Goal: Task Accomplishment & Management: Manage account settings

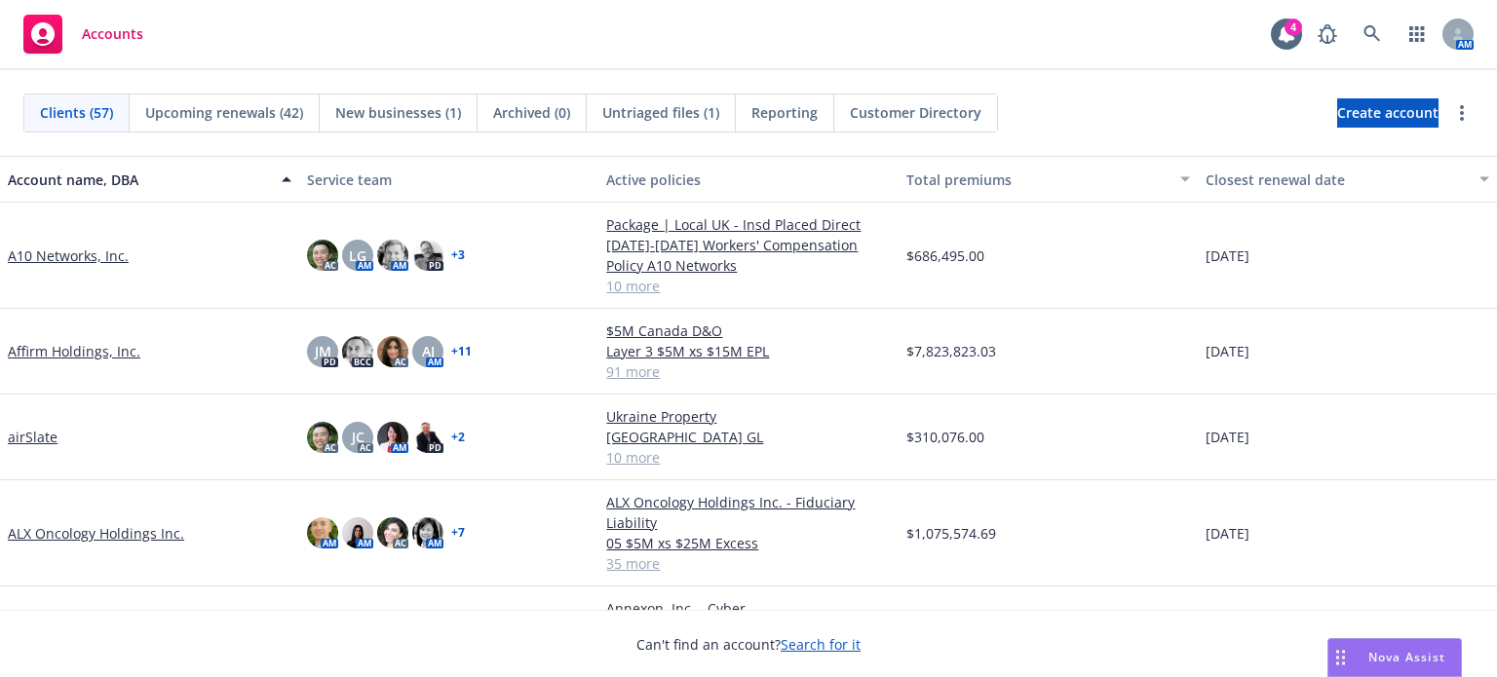
scroll to position [130, 0]
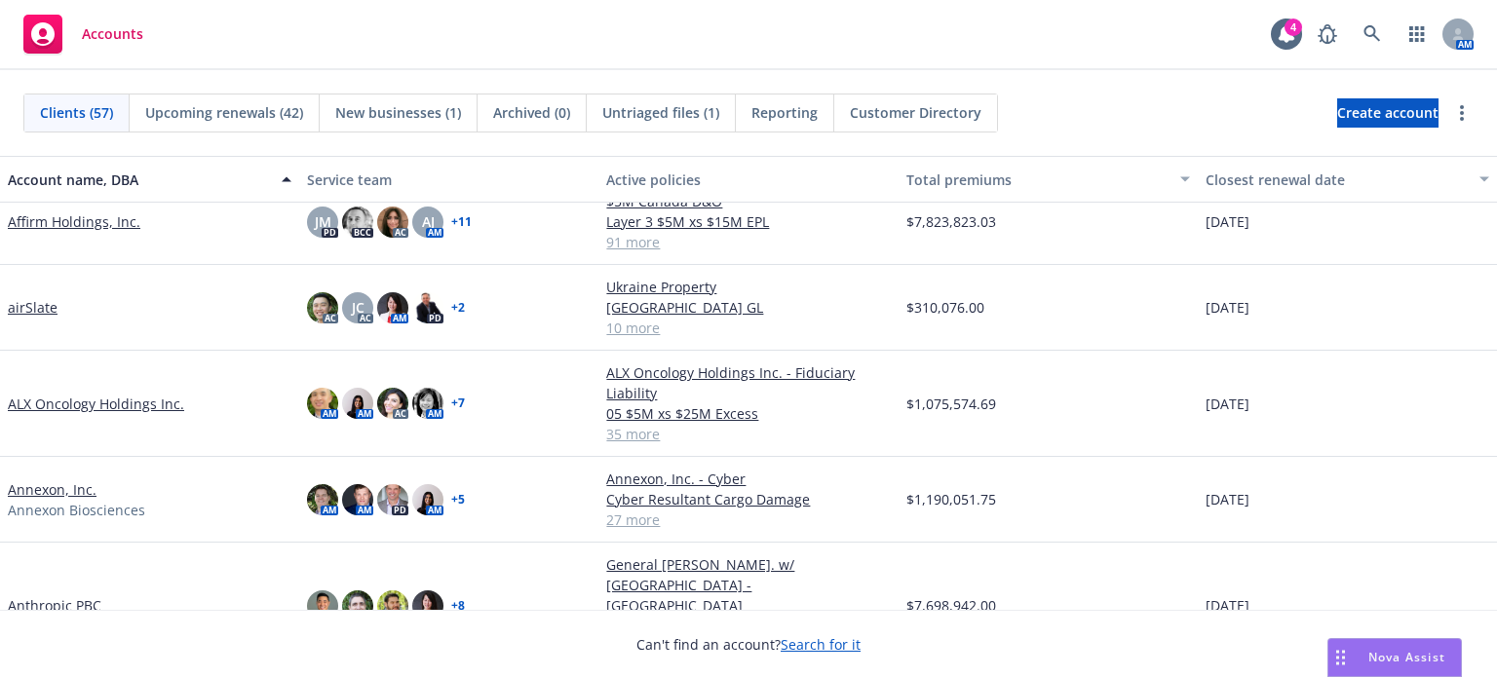
click at [79, 595] on link "Anthropic PBC" at bounding box center [55, 605] width 94 height 20
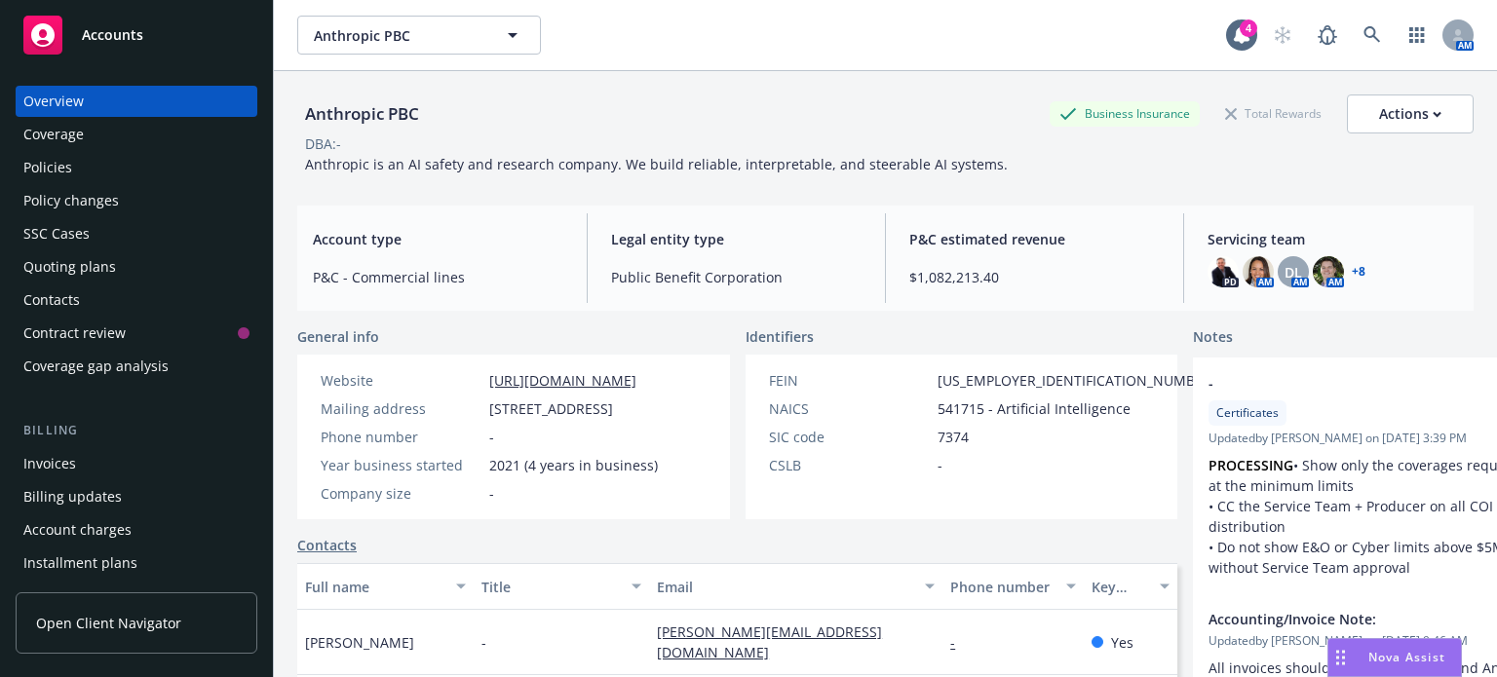
click at [54, 166] on div "Policies" at bounding box center [47, 167] width 49 height 31
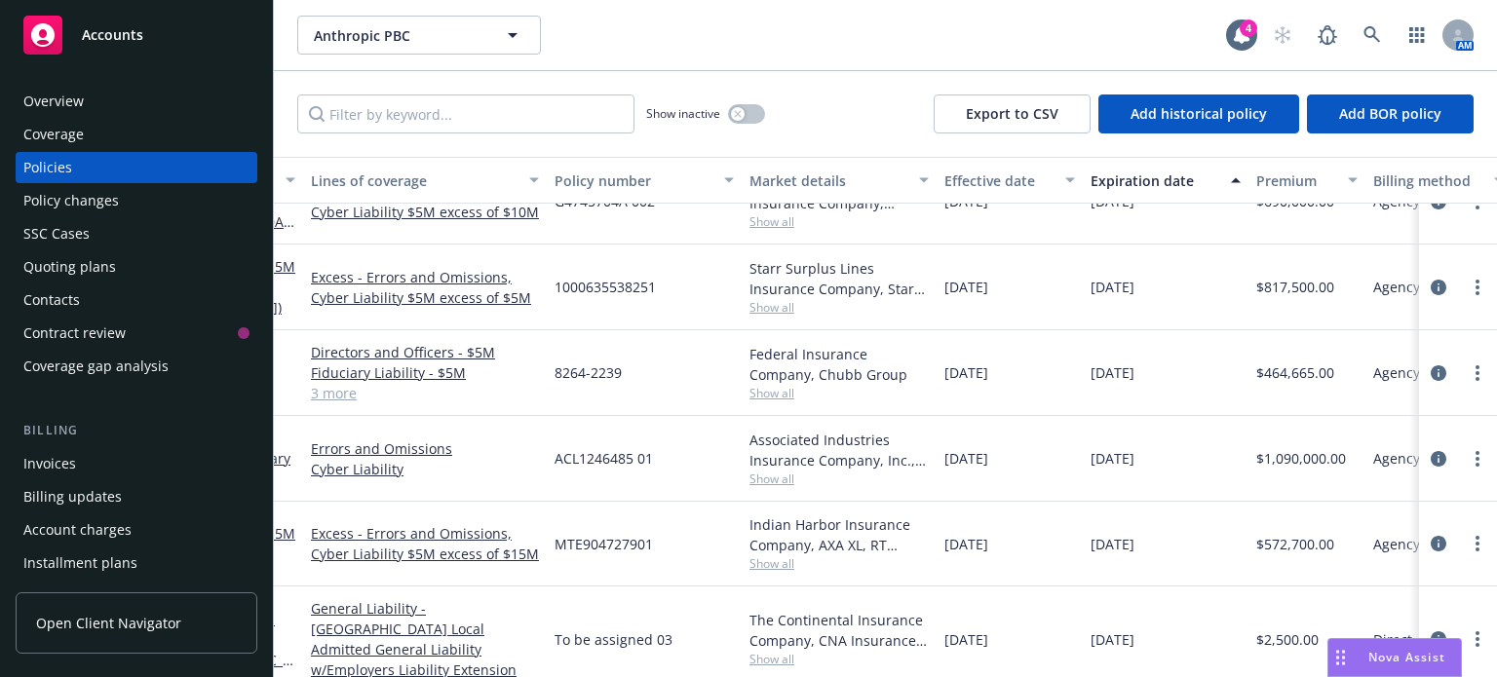
scroll to position [1688, 0]
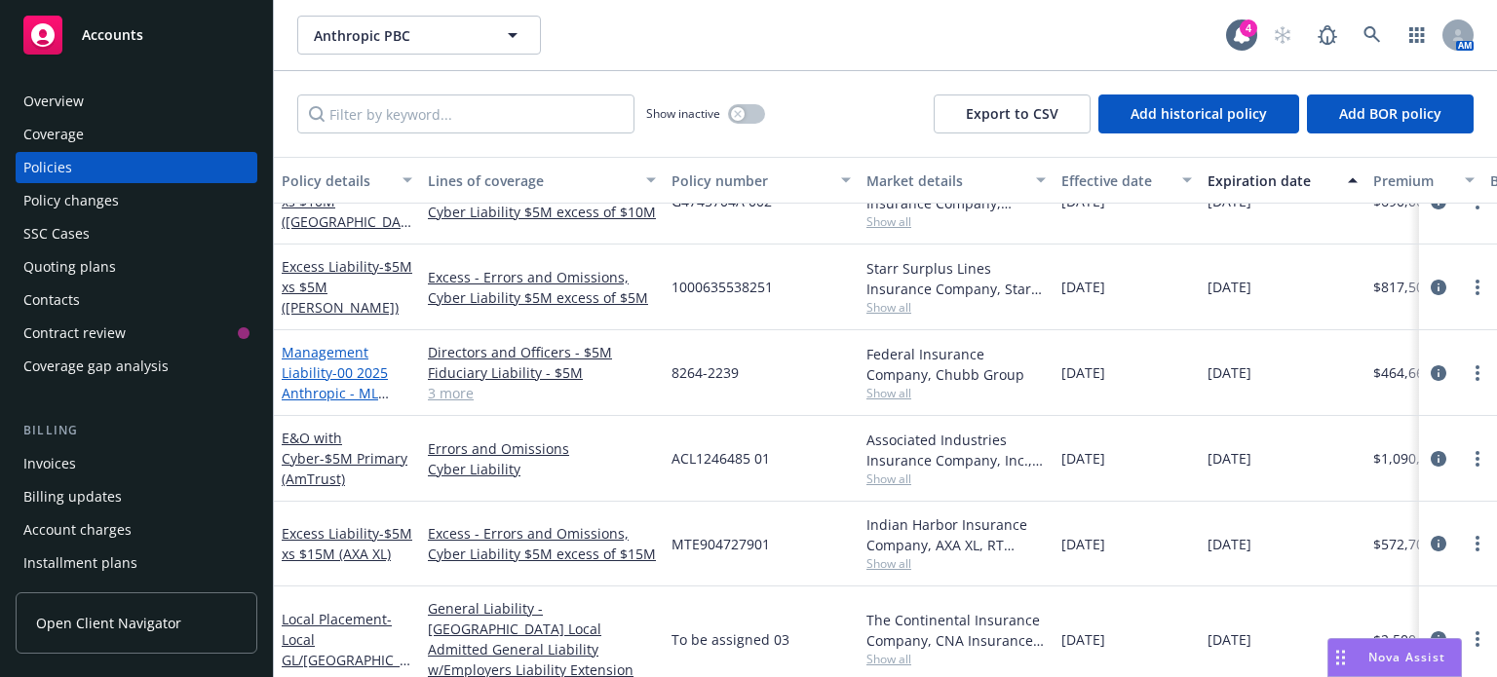
click at [354, 363] on span "- 00 2025 Anthropic - ML Primary - Chubb" at bounding box center [335, 392] width 107 height 59
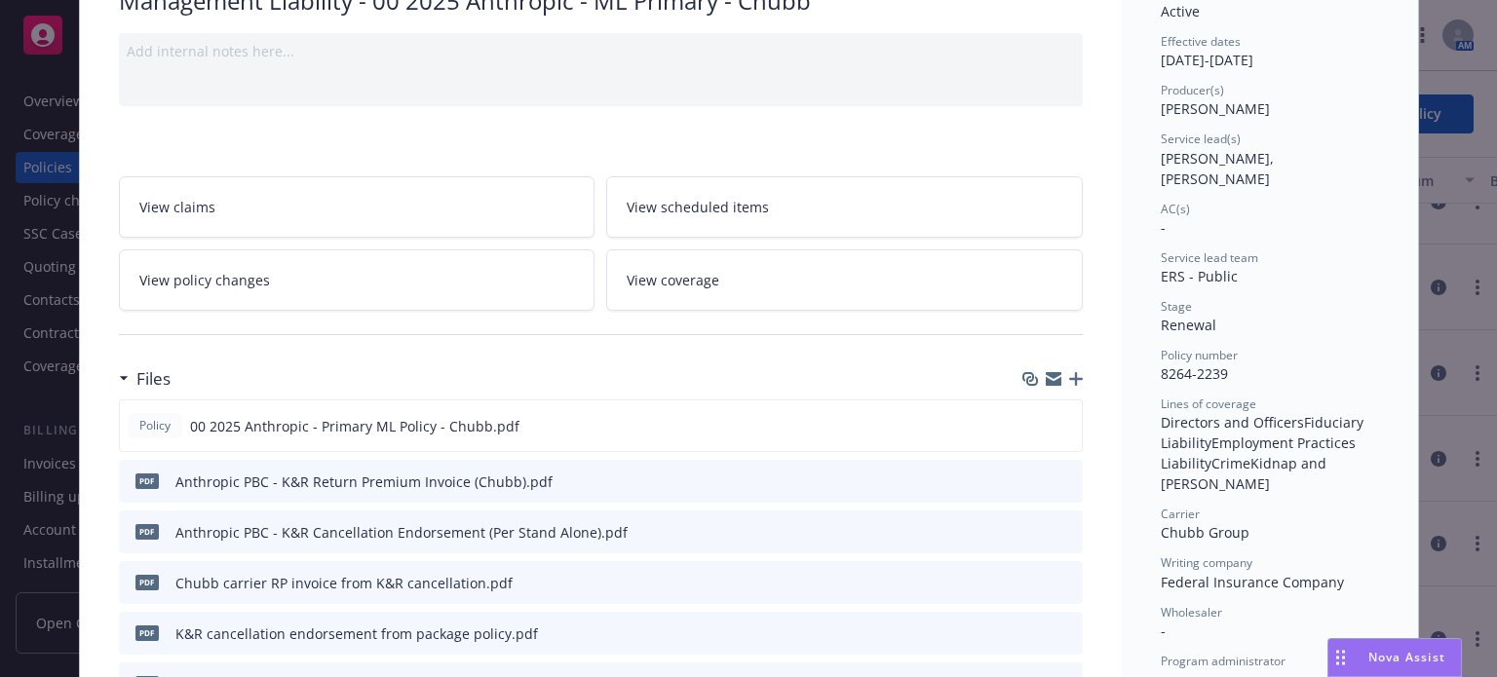
scroll to position [259, 0]
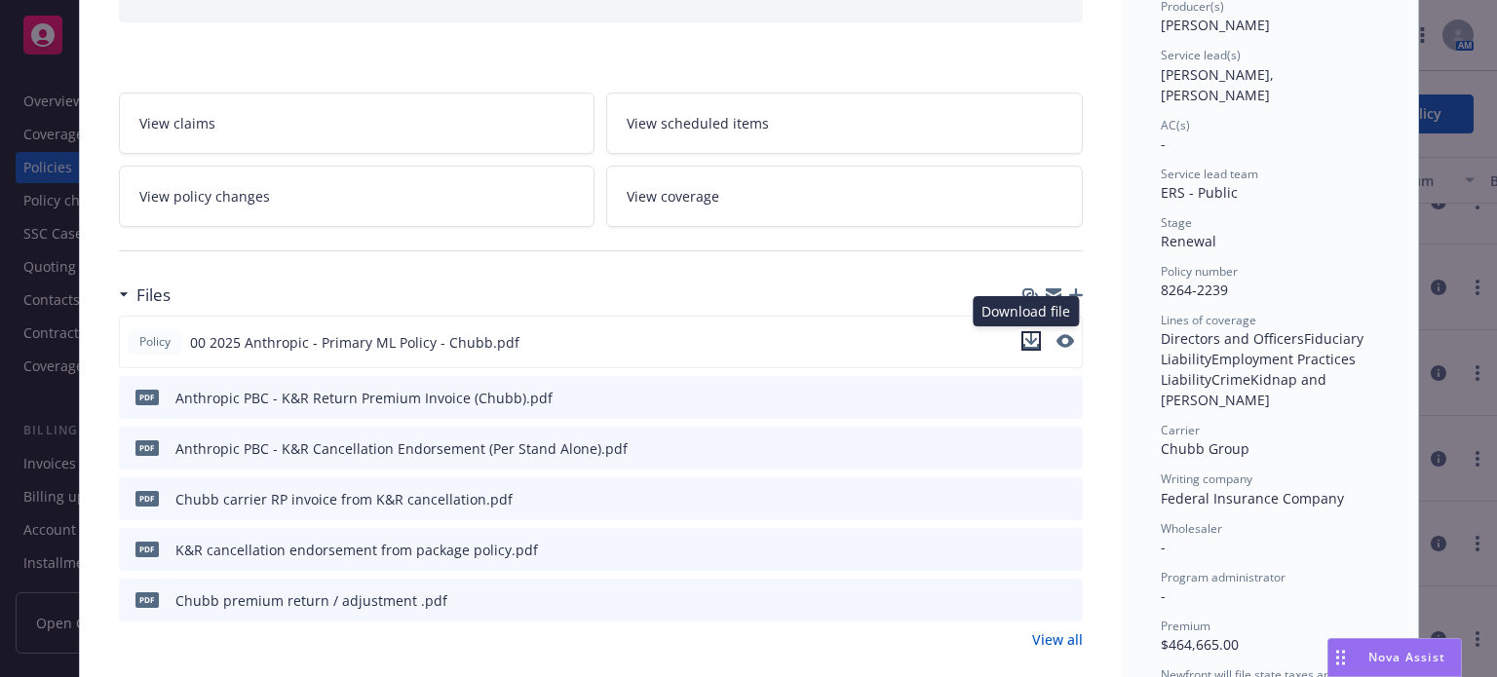
click at [1025, 342] on icon "download file" at bounding box center [1031, 341] width 16 height 16
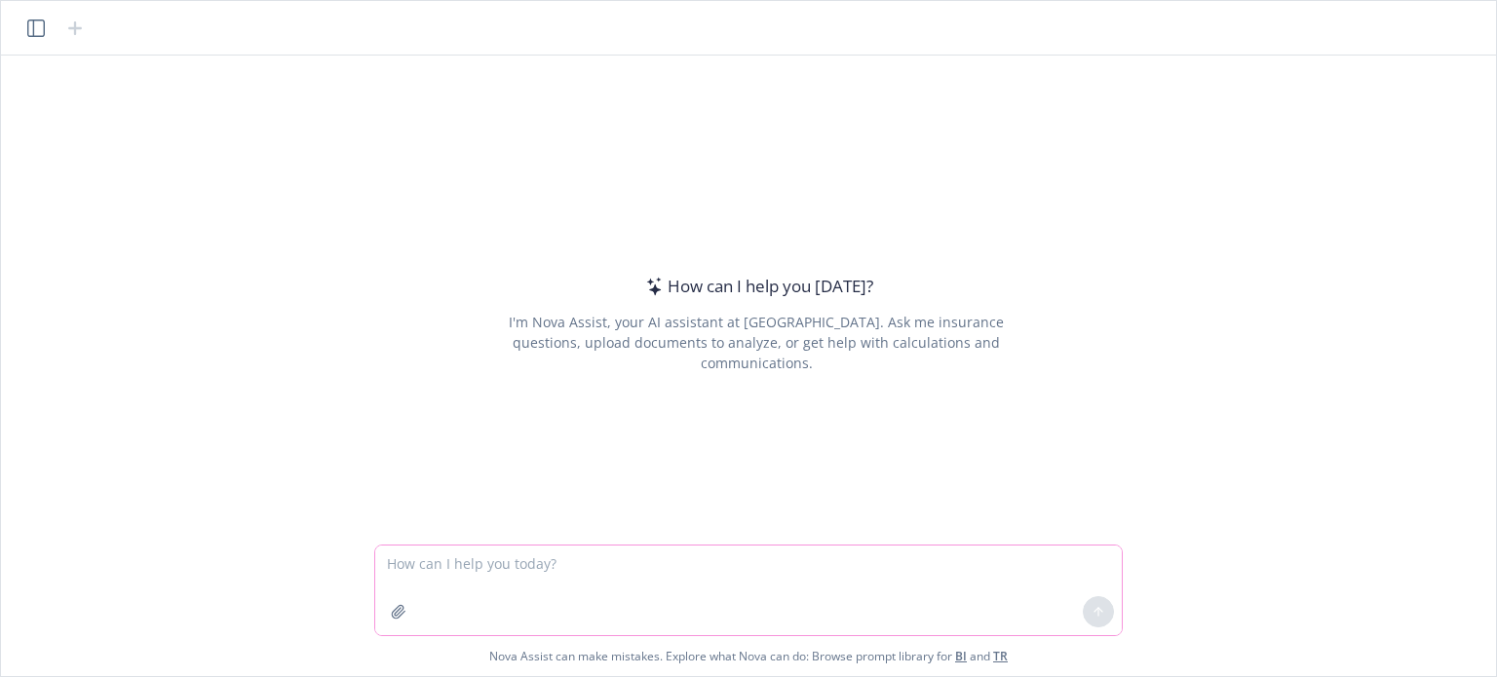
paste textarea "L ip d sitametco adi elitsedd eiusmodte incididun utlabo, etd mag aliqua enimad…"
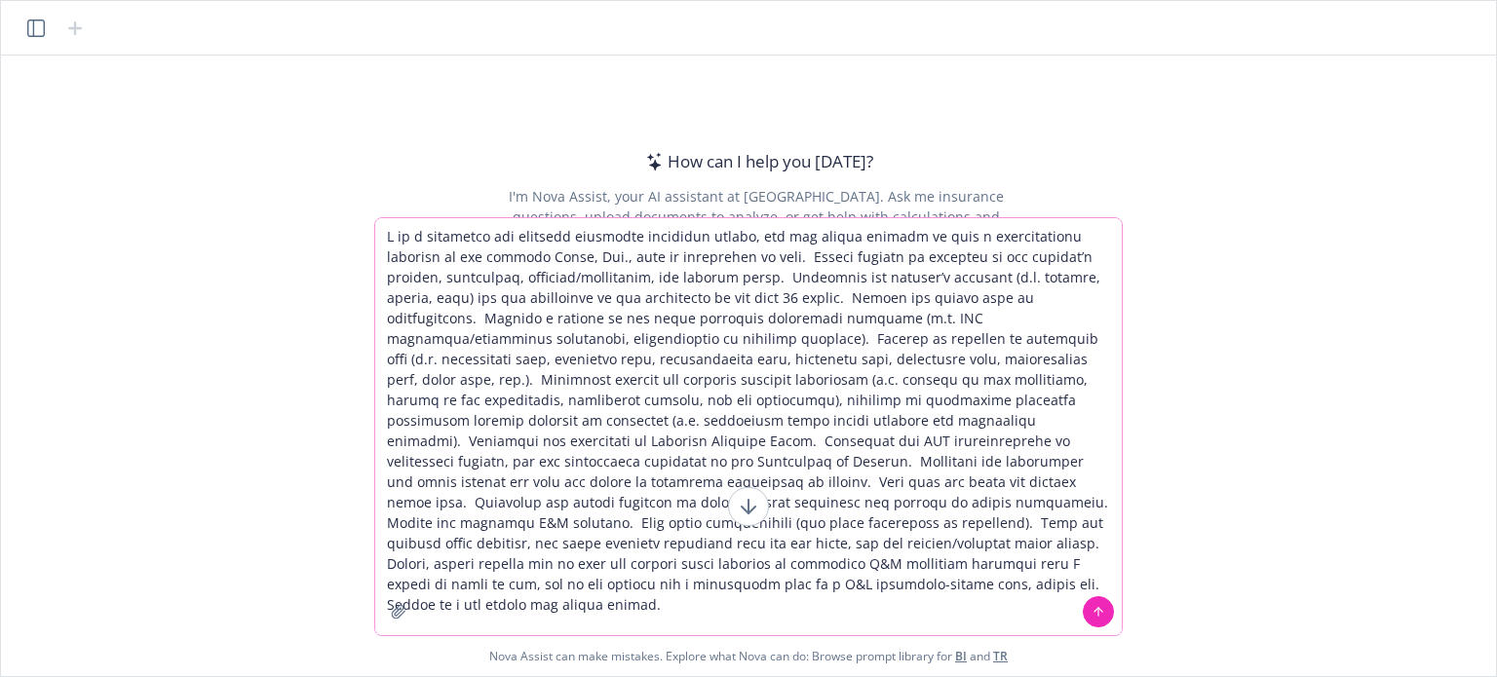
drag, startPoint x: 549, startPoint y: 585, endPoint x: 980, endPoint y: 556, distance: 432.5
click at [980, 556] on textarea at bounding box center [748, 426] width 746 height 417
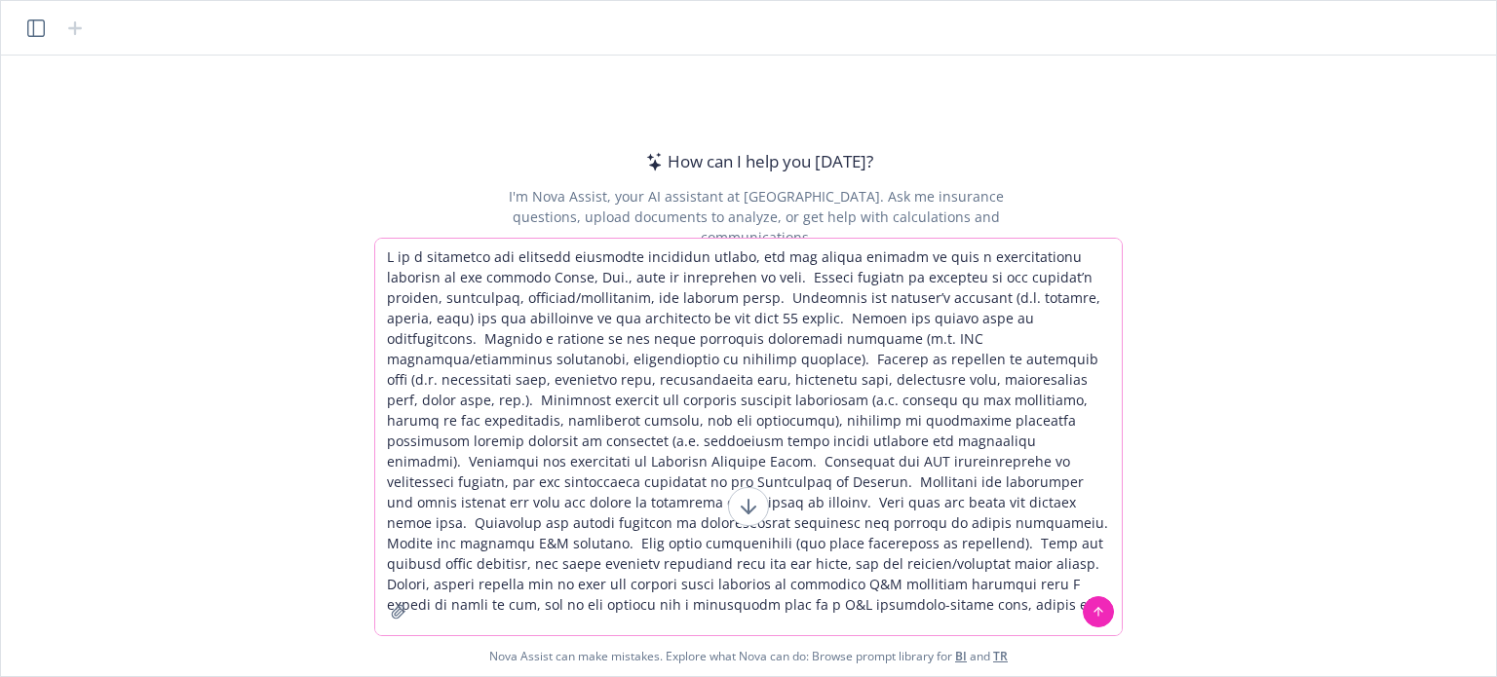
type textarea "L ip d sitametco adi elitsedd eiusmodte incididun utlabo, etd mag aliqua enimad…"
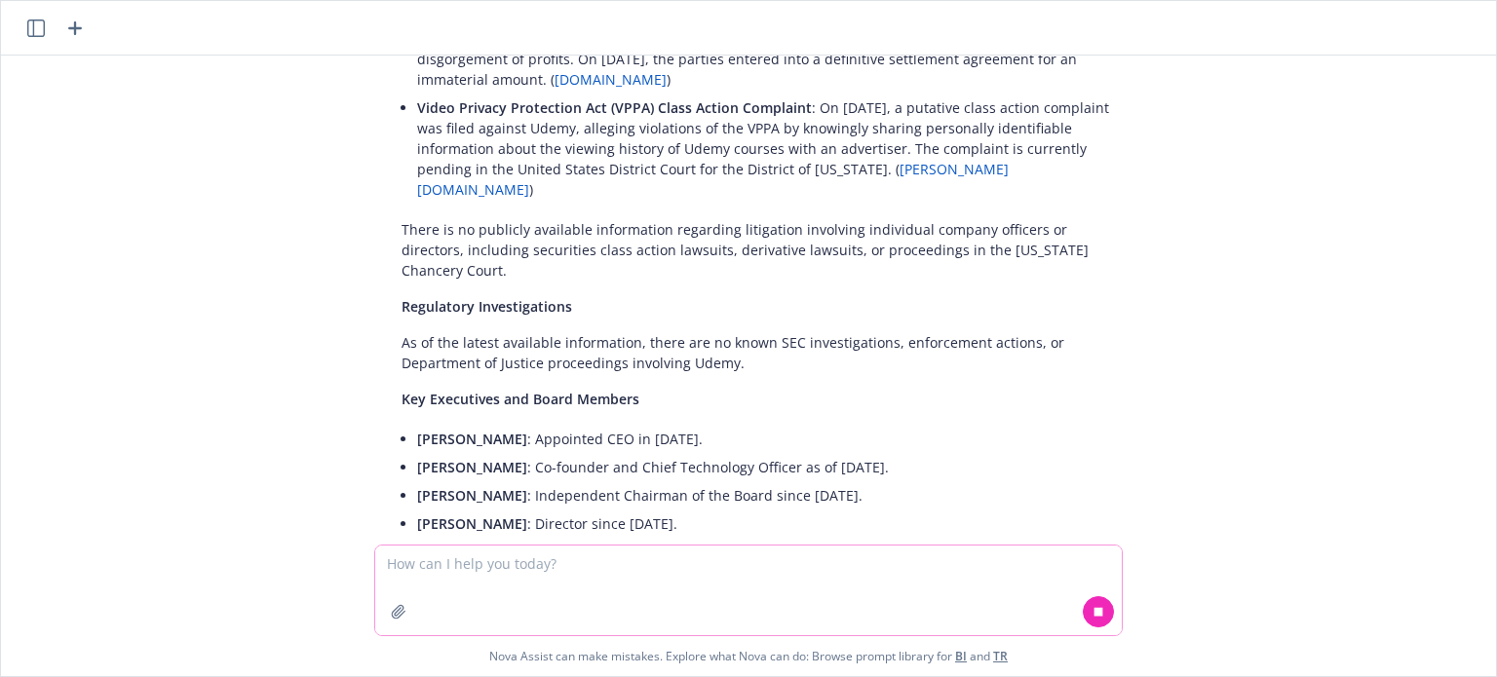
scroll to position [4985, 0]
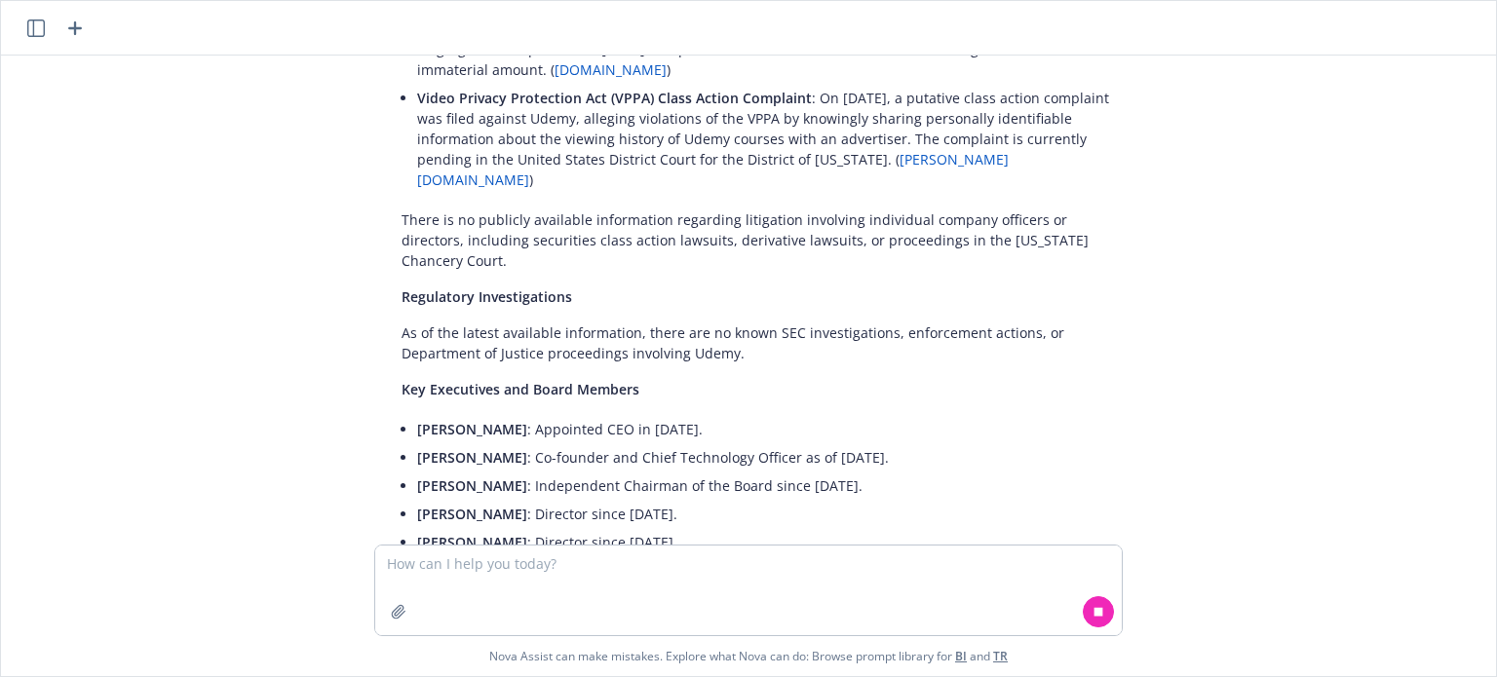
click at [80, 26] on icon "button" at bounding box center [74, 28] width 23 height 23
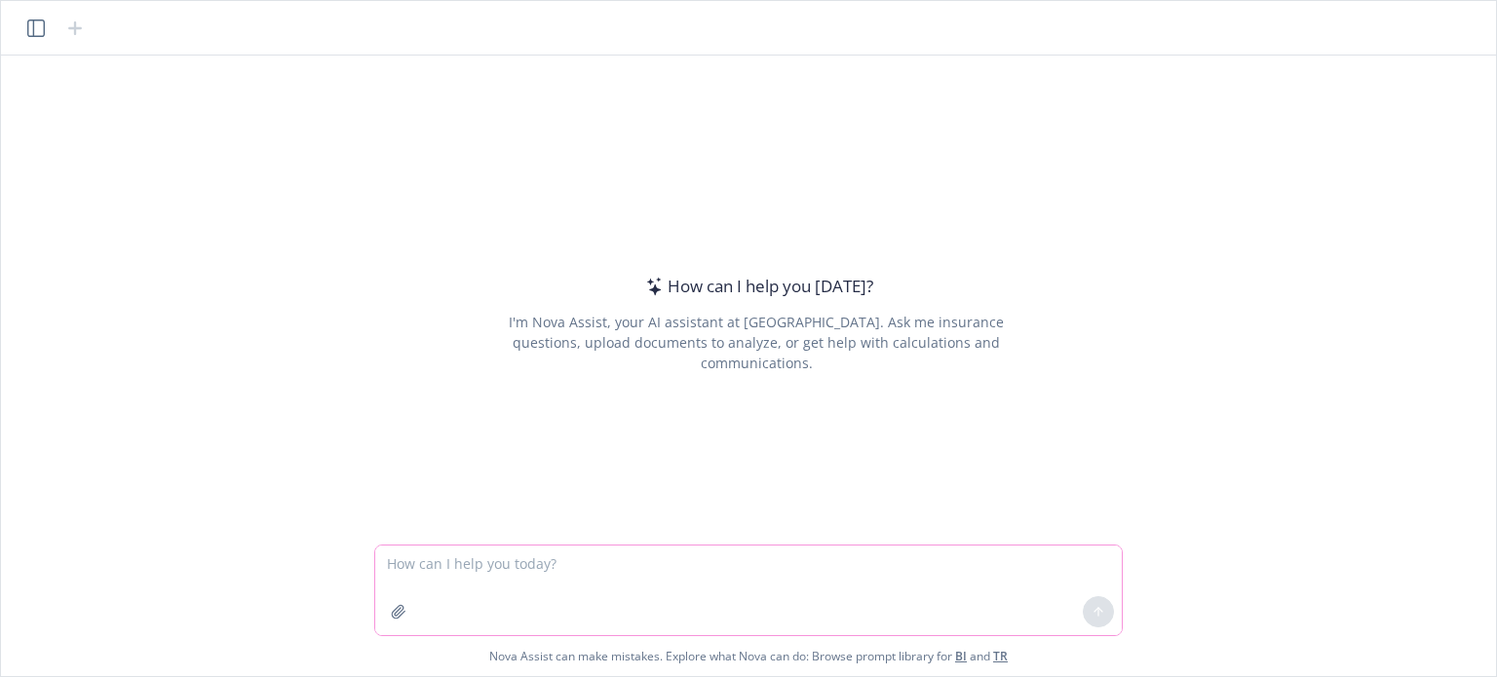
click at [535, 571] on textarea at bounding box center [748, 591] width 746 height 90
paste textarea "I am a directors and officers liability insurance broker, can you please provid…"
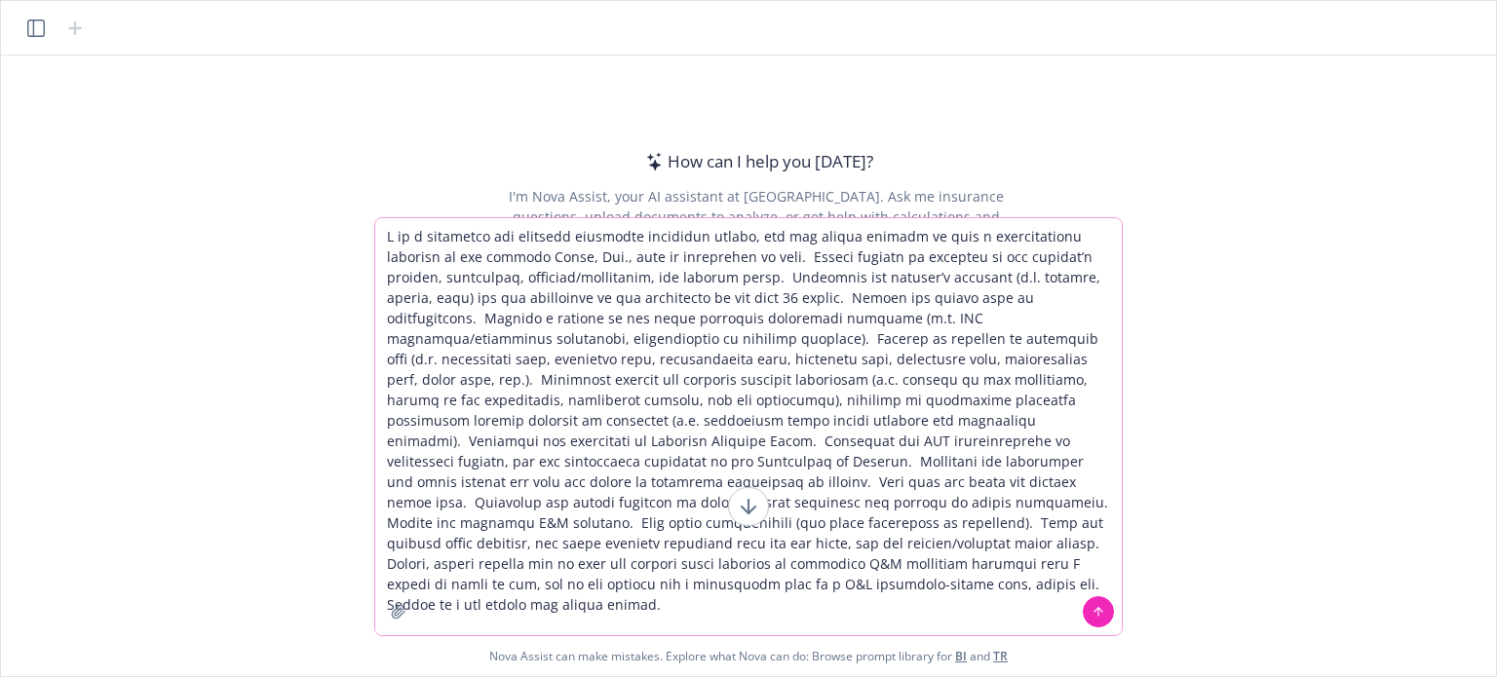
drag, startPoint x: 491, startPoint y: 256, endPoint x: 565, endPoint y: 261, distance: 74.2
click at [565, 261] on textarea at bounding box center [748, 426] width 746 height 417
paste textarea "Centrus Energy Corp."
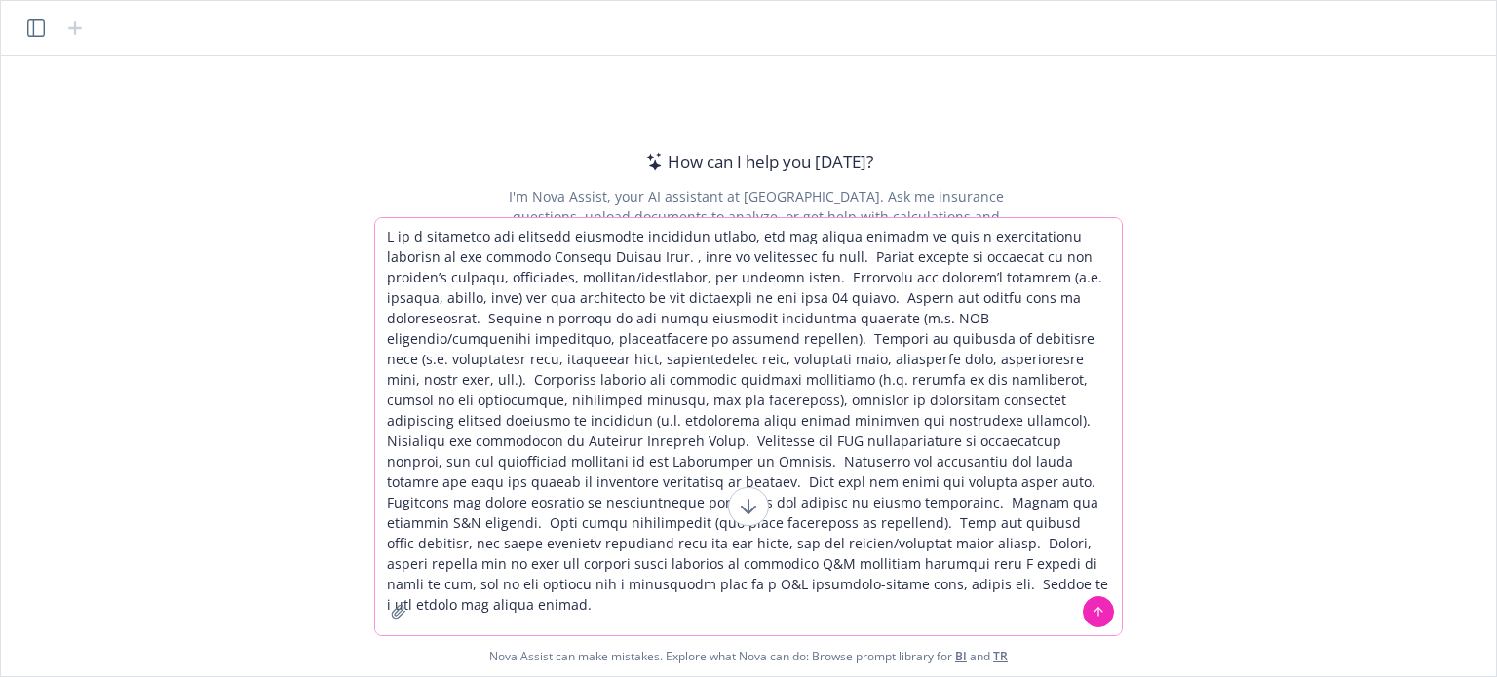
type textarea "I am a directors and officers liability insurance broker, can you please provid…"
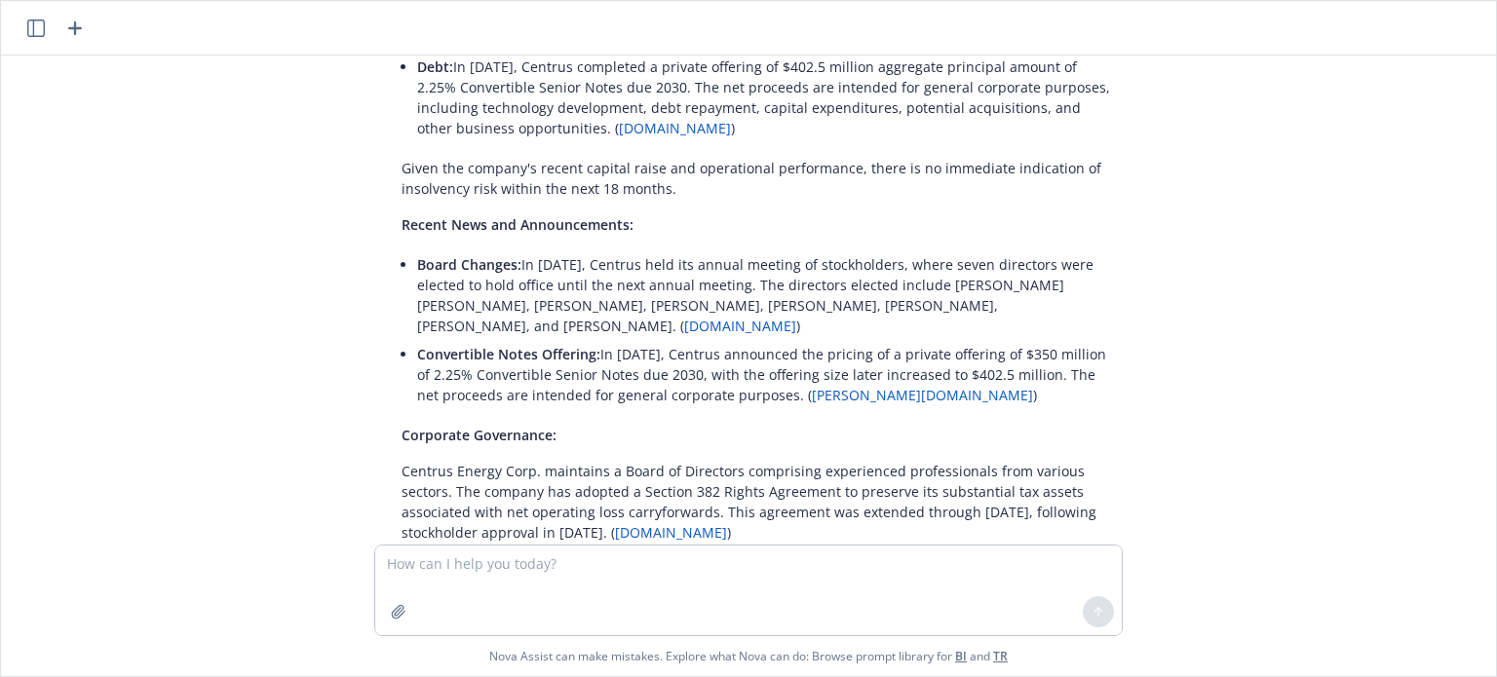
scroll to position [1169, 0]
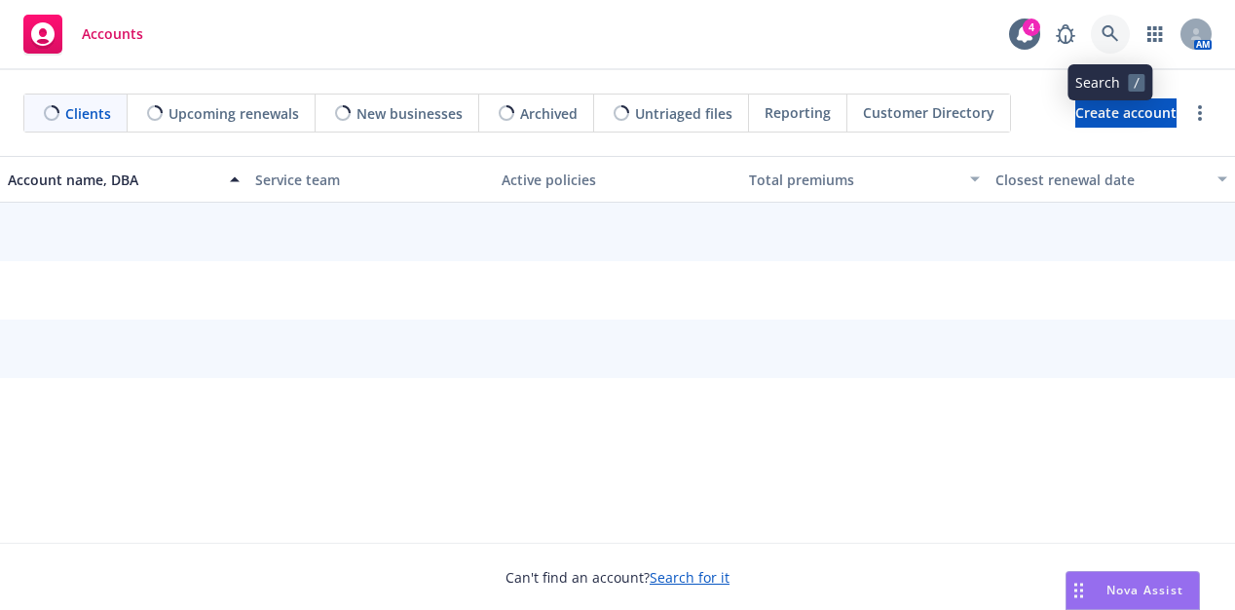
click at [1110, 31] on icon at bounding box center [1111, 34] width 18 height 18
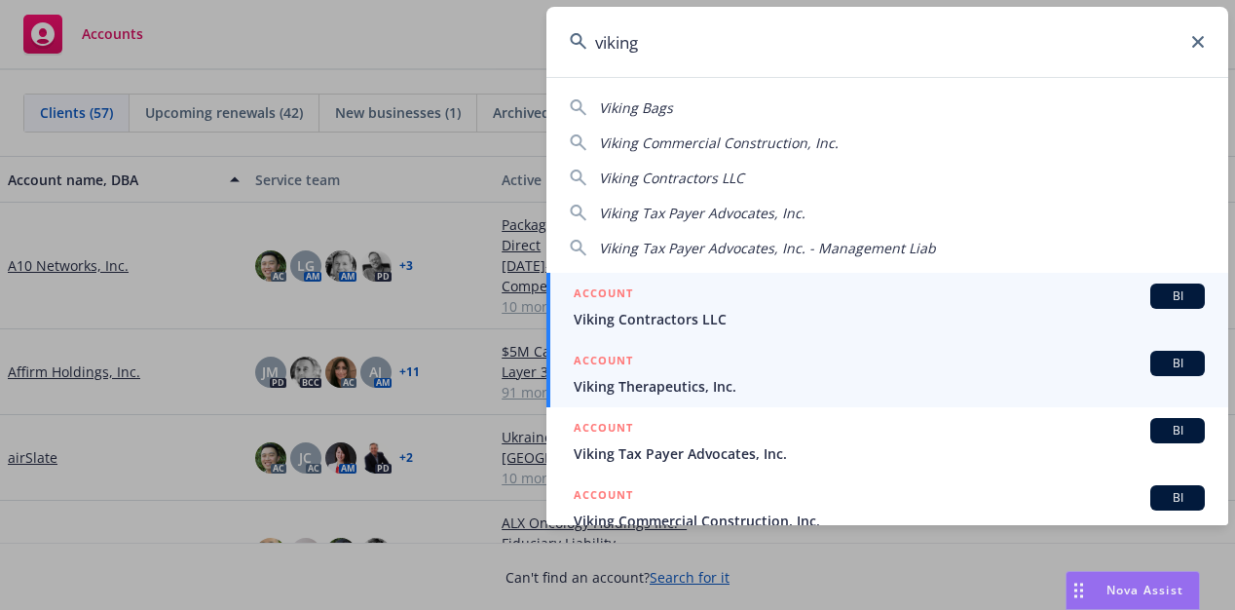
type input "viking"
click at [626, 379] on span "Viking Therapeutics, Inc." at bounding box center [889, 386] width 631 height 20
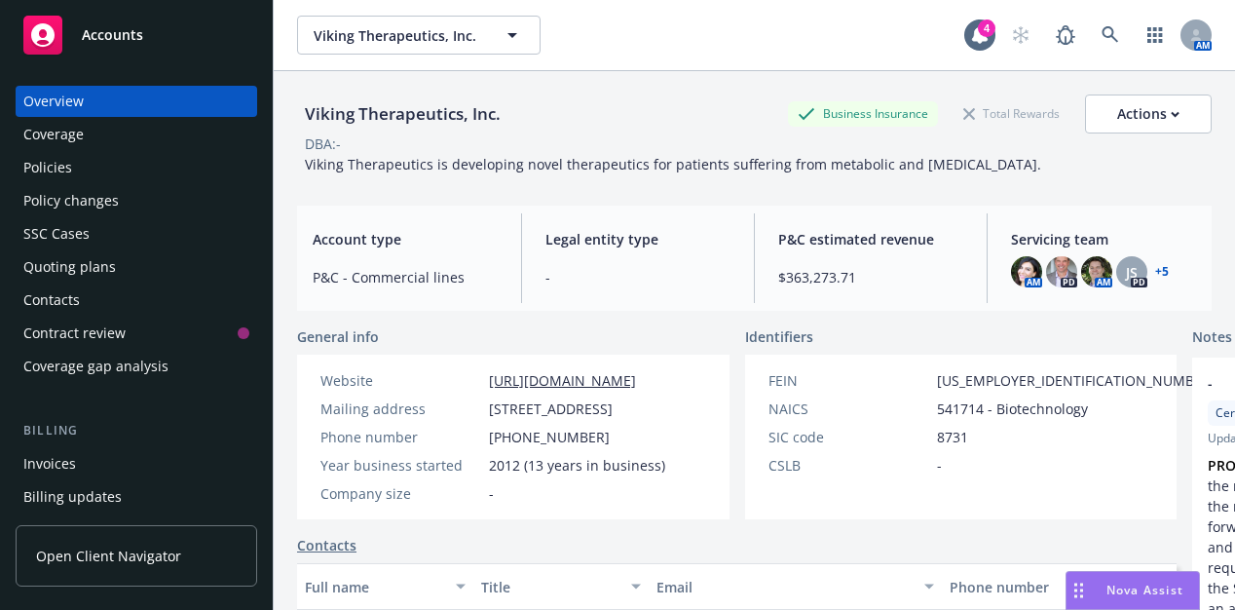
click at [1156, 269] on link "+ 5" at bounding box center [1163, 272] width 14 height 12
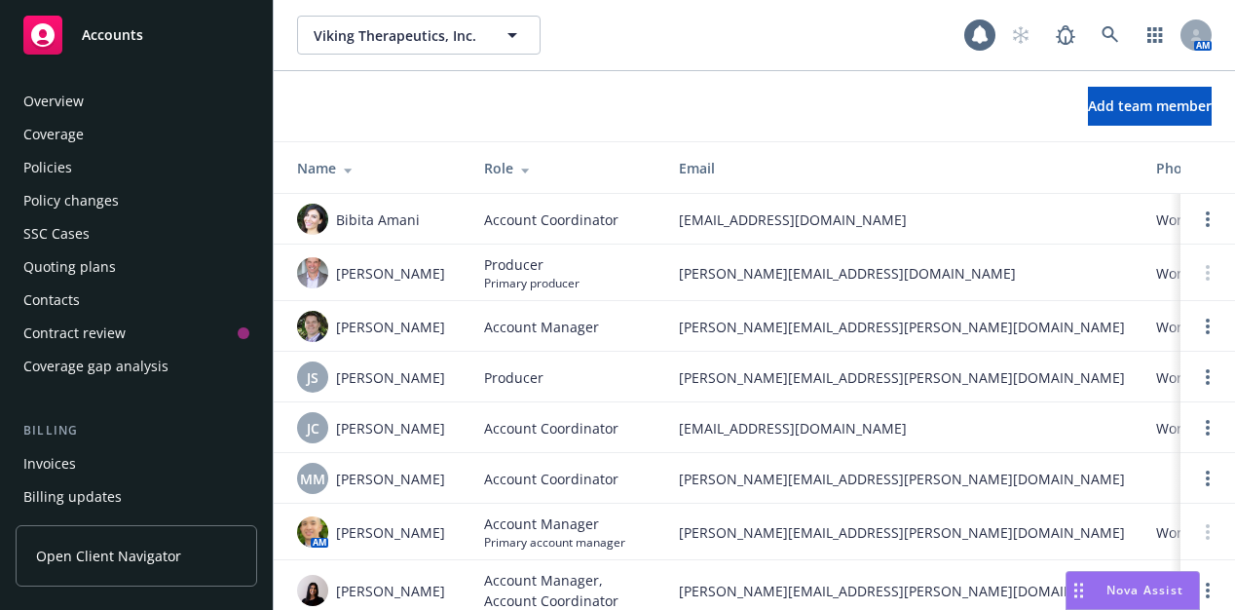
scroll to position [659, 0]
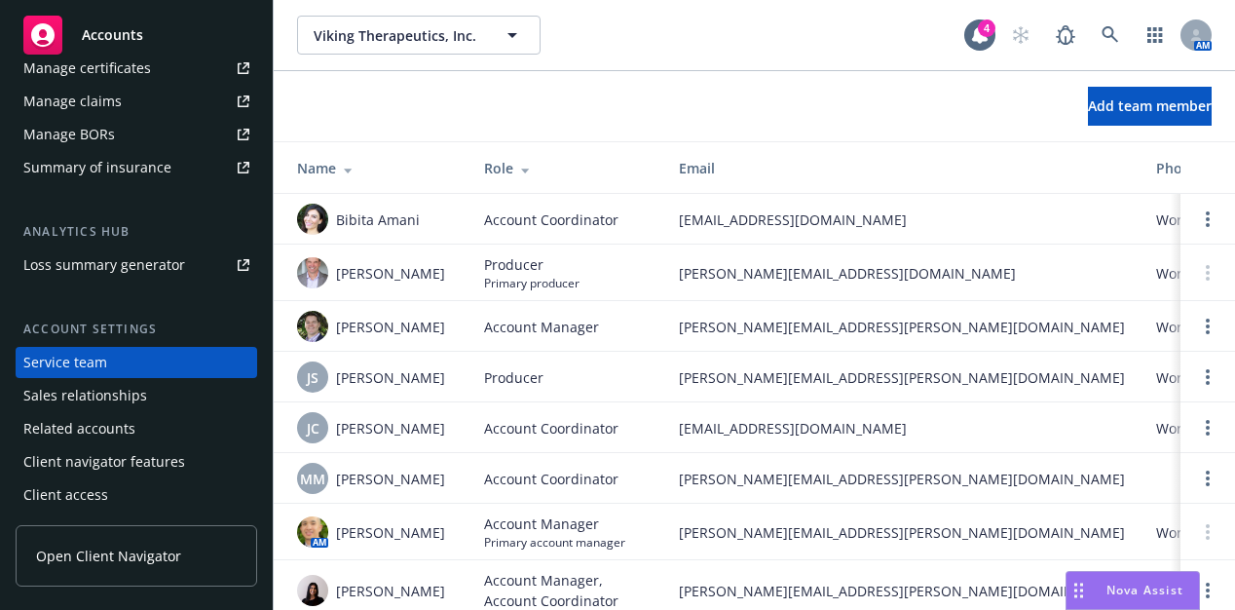
drag, startPoint x: 608, startPoint y: 280, endPoint x: 546, endPoint y: 356, distance: 98.3
click at [546, 356] on td "Producer" at bounding box center [566, 377] width 195 height 51
